Goal: Information Seeking & Learning: Learn about a topic

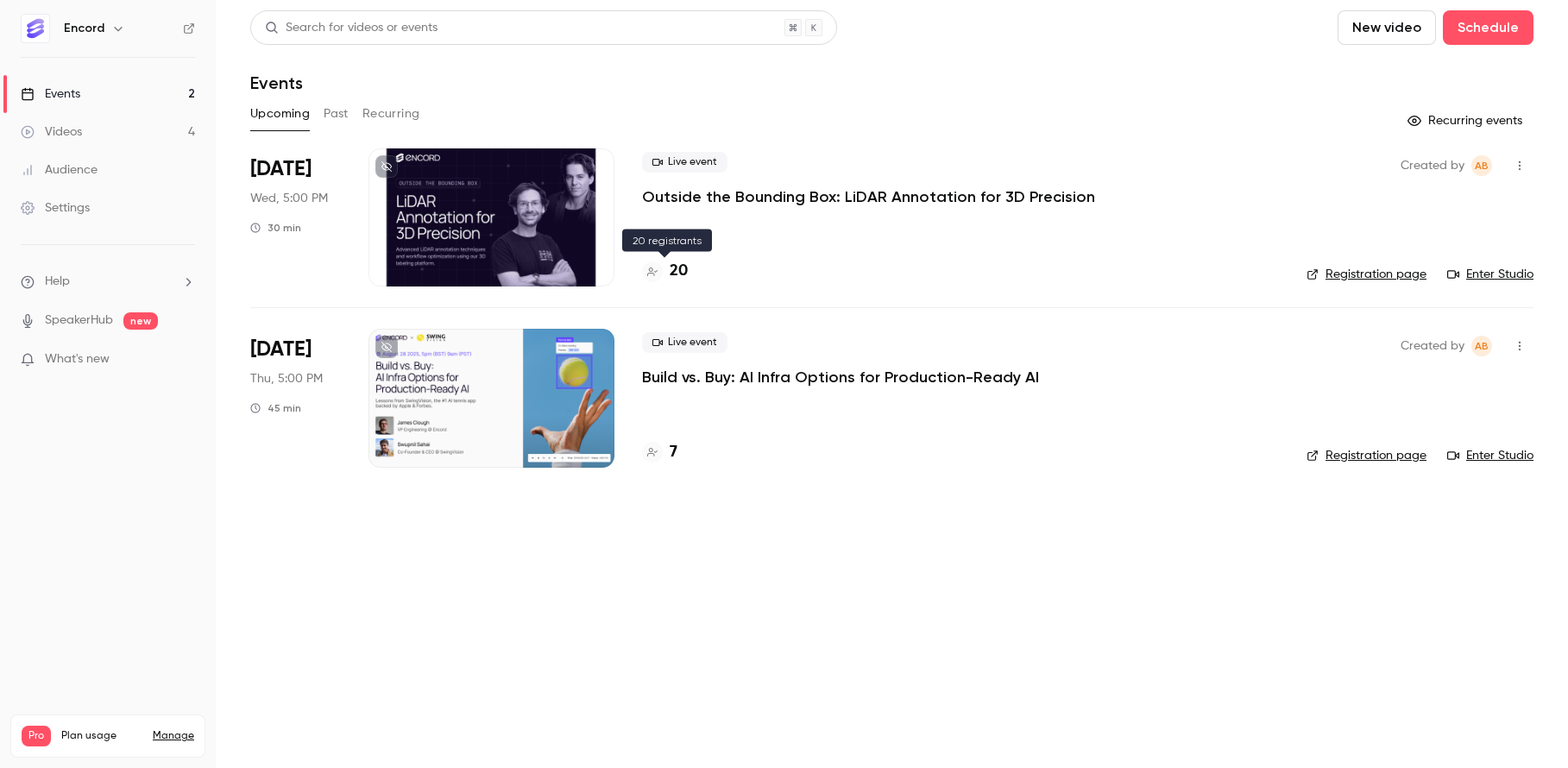
click at [682, 279] on h4 "20" at bounding box center [679, 272] width 18 height 24
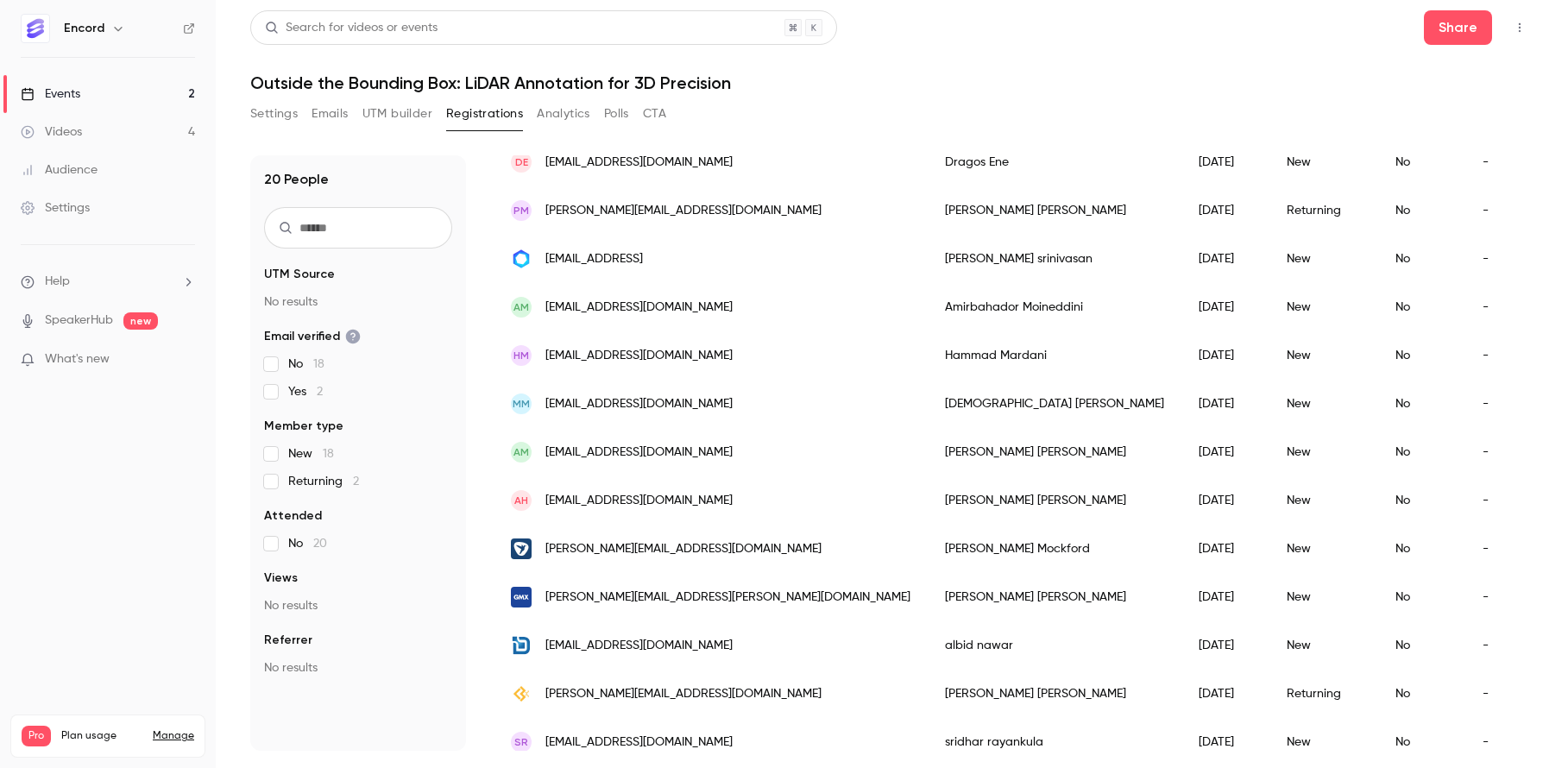
scroll to position [536, 0]
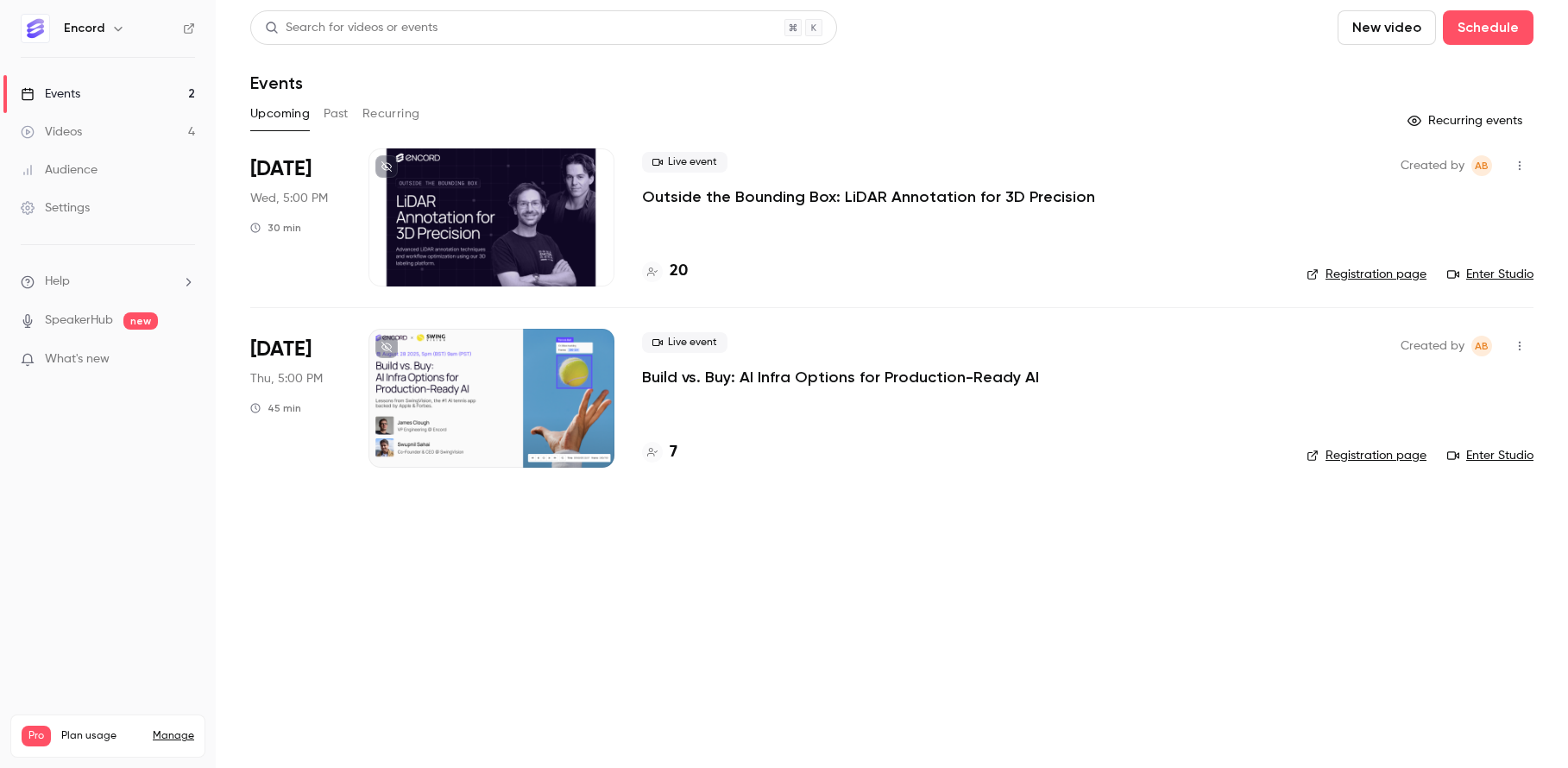
click at [678, 458] on div "7" at bounding box center [960, 453] width 637 height 24
click at [674, 450] on h4 "7" at bounding box center [673, 453] width 8 height 24
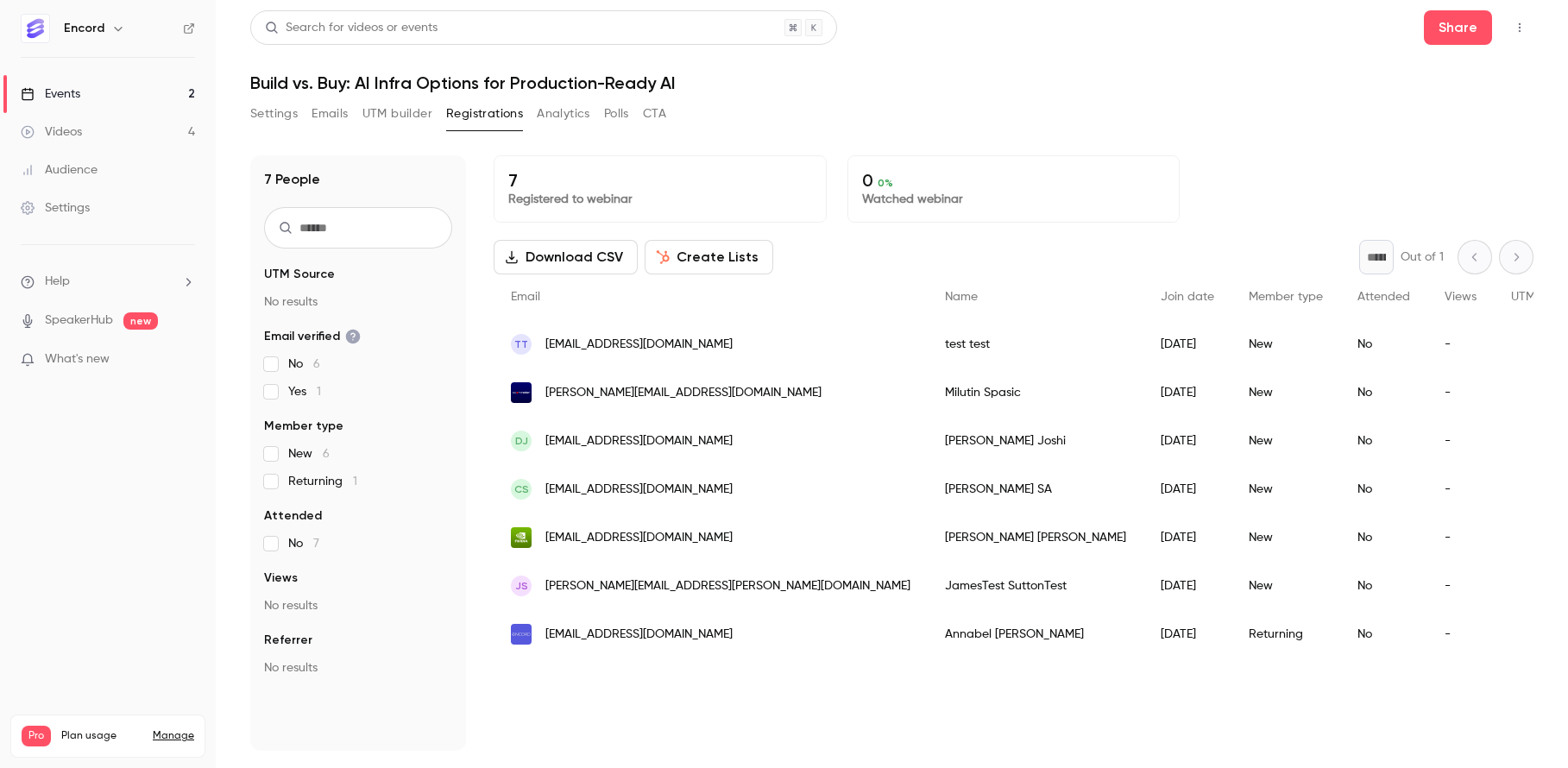
click at [128, 87] on link "Events 2" at bounding box center [108, 94] width 216 height 38
